Goal: Find specific page/section: Find specific page/section

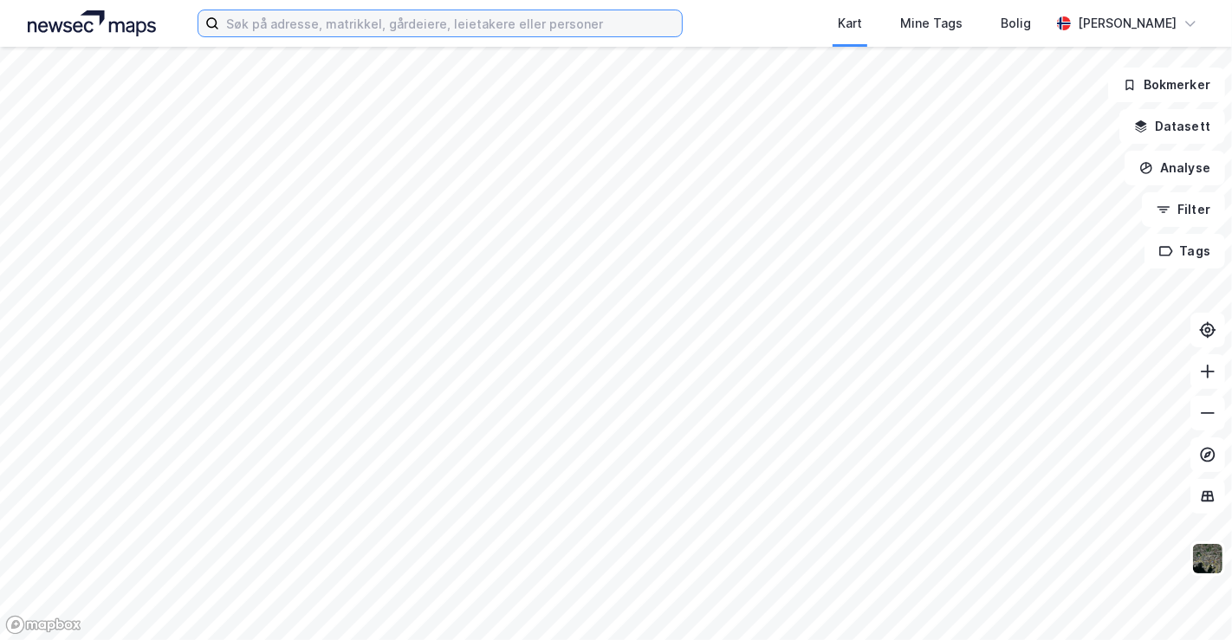
click at [312, 14] on input at bounding box center [450, 23] width 463 height 26
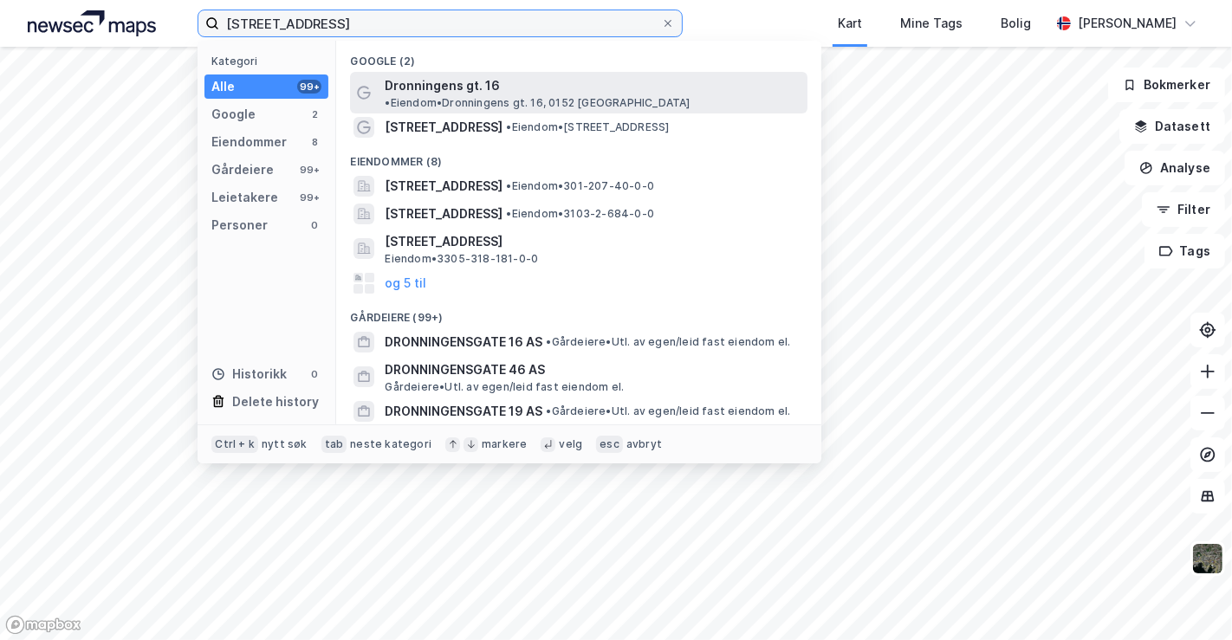
type input "[STREET_ADDRESS]"
